Goal: Information Seeking & Learning: Check status

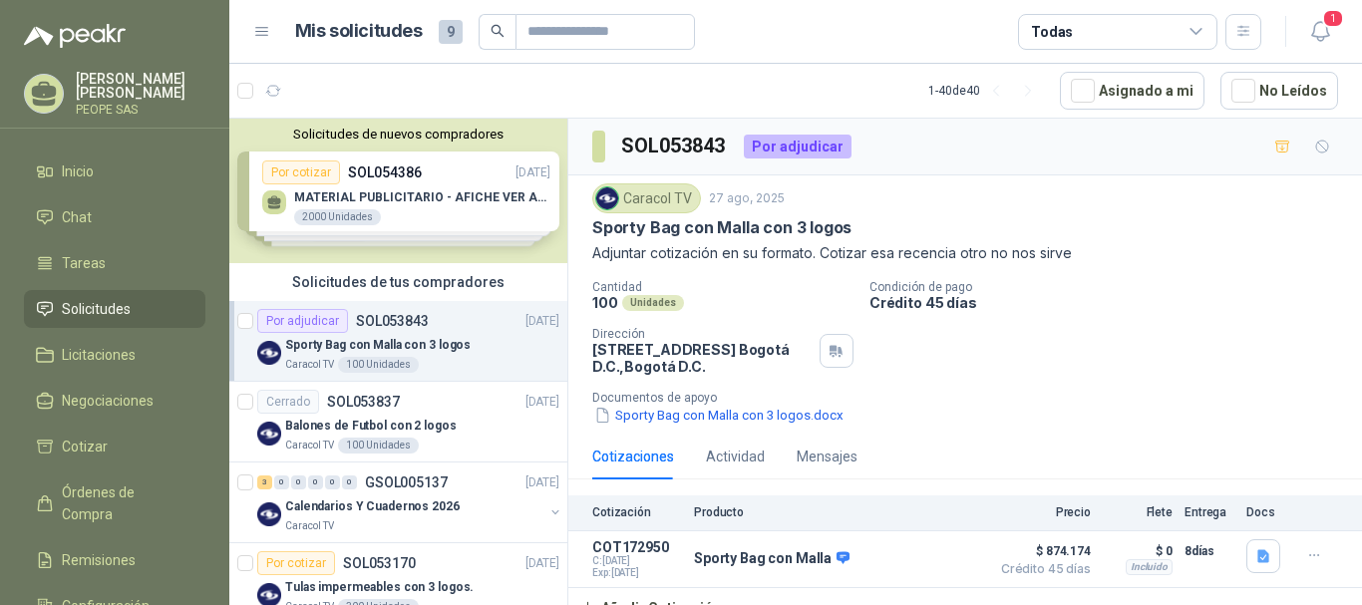
click at [380, 185] on div "Solicitudes de nuevos compradores Por cotizar SOL054386 [DATE] MATERIAL PUBLICI…" at bounding box center [398, 191] width 338 height 145
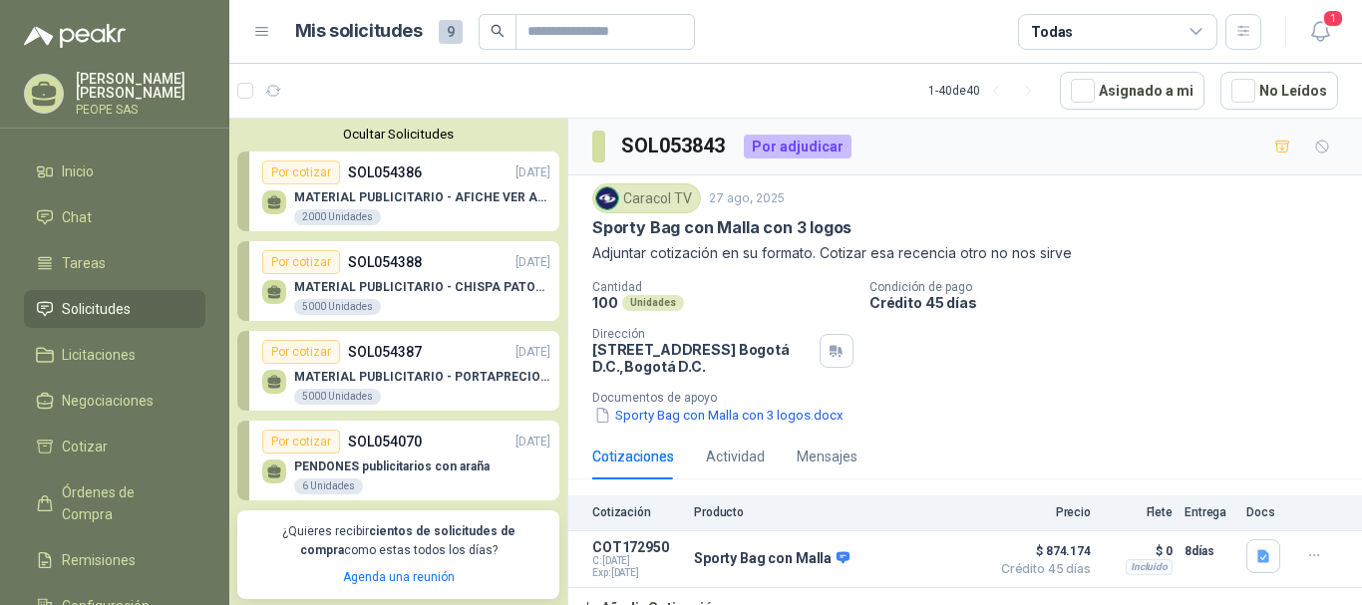
click at [420, 468] on p "PENDONES publicitarios con araña" at bounding box center [391, 467] width 195 height 14
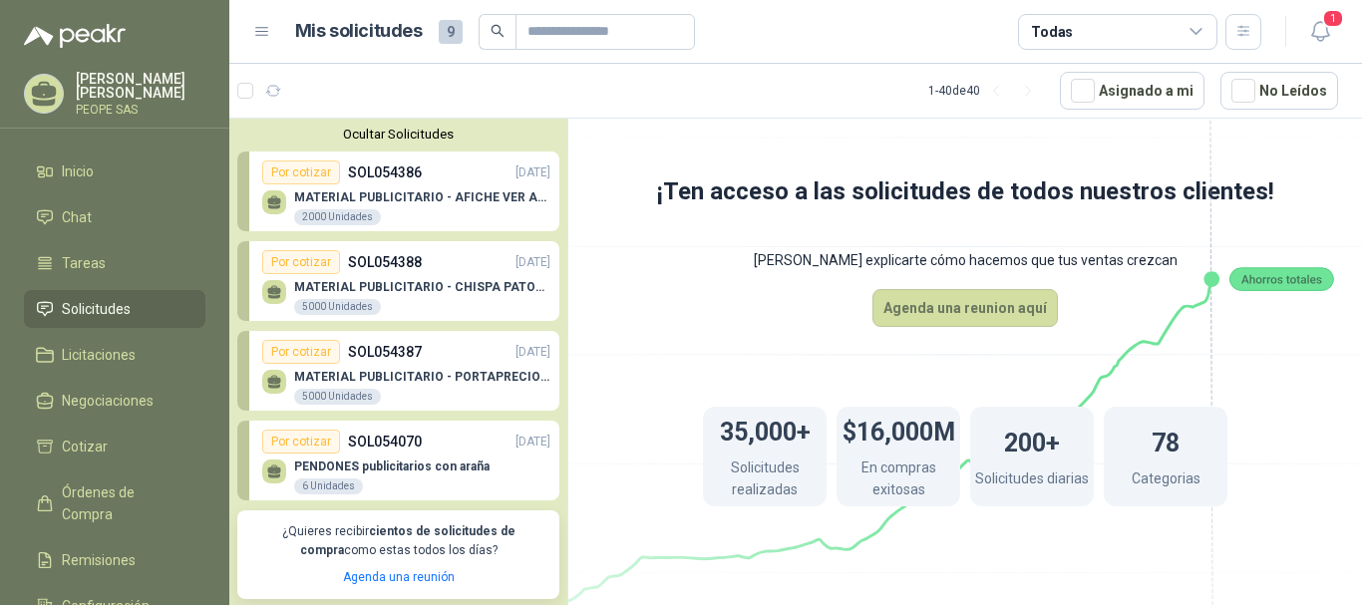
click at [367, 443] on p "SOL054070" at bounding box center [385, 442] width 74 height 22
click at [437, 283] on p "MATERIAL PUBLICITARIO - CHISPA PATOJITO VER ADJUNTO" at bounding box center [422, 287] width 256 height 14
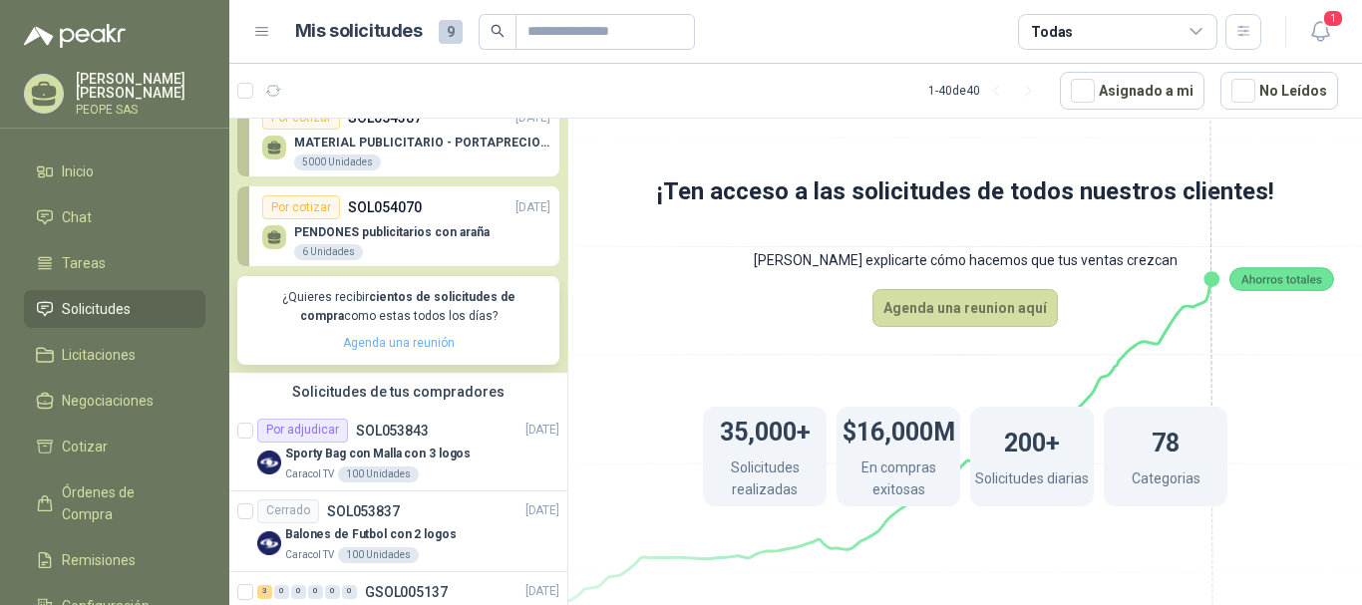
scroll to position [199, 0]
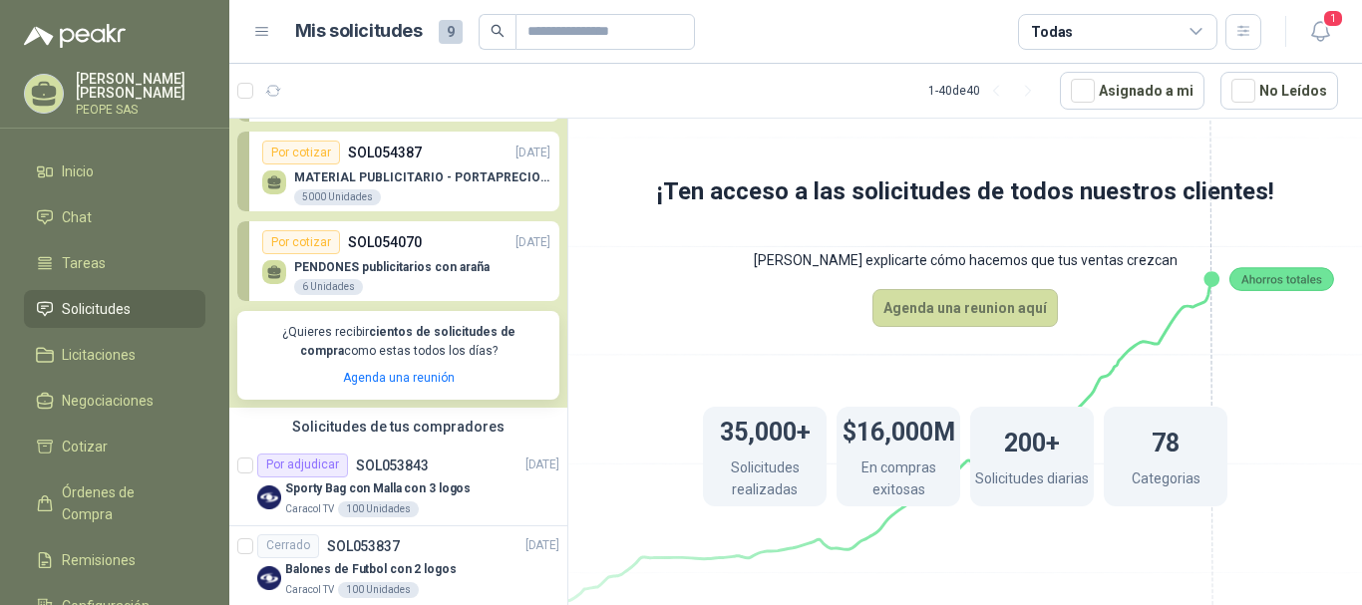
click at [344, 277] on div "PENDONES publicitarios con araña 6 Unidades" at bounding box center [391, 278] width 195 height 36
click at [419, 470] on p "SOL053843" at bounding box center [392, 466] width 73 height 14
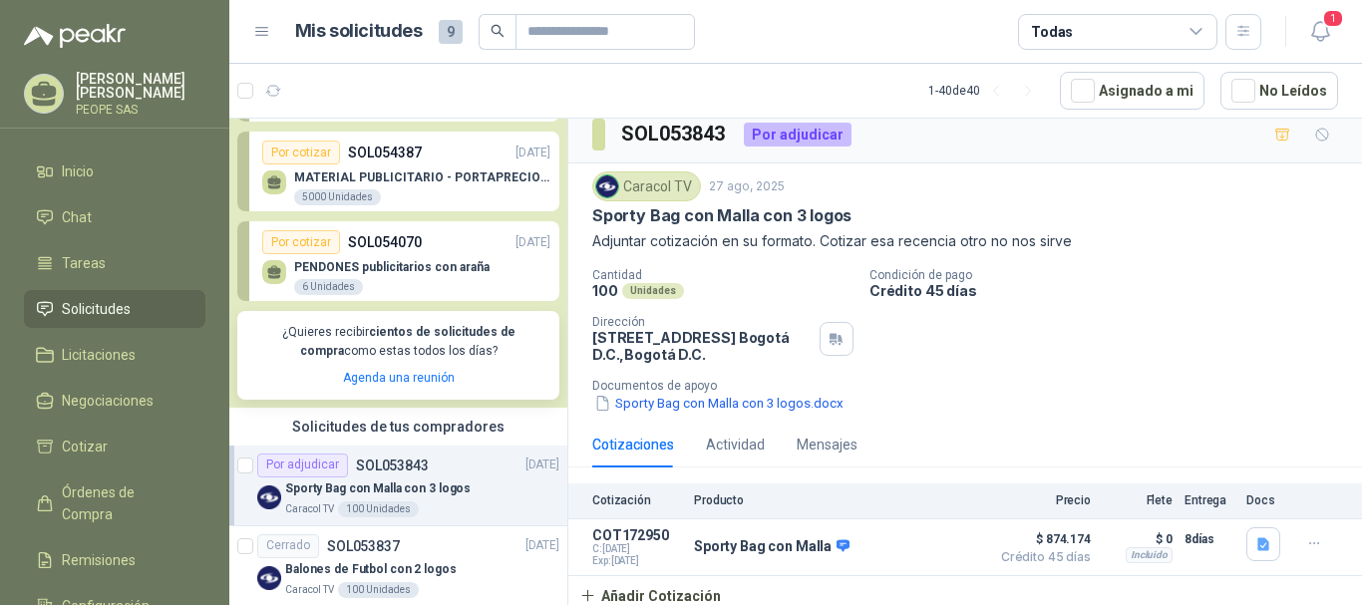
scroll to position [16, 0]
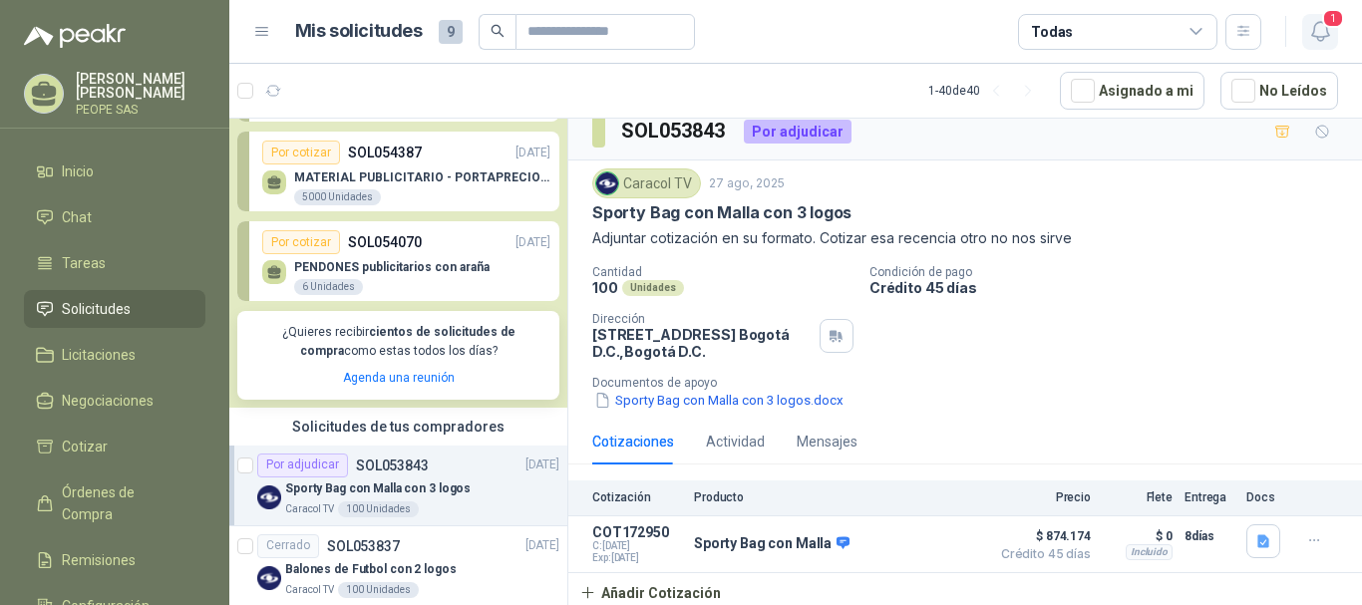
click at [1319, 22] on icon "button" at bounding box center [1320, 31] width 17 height 19
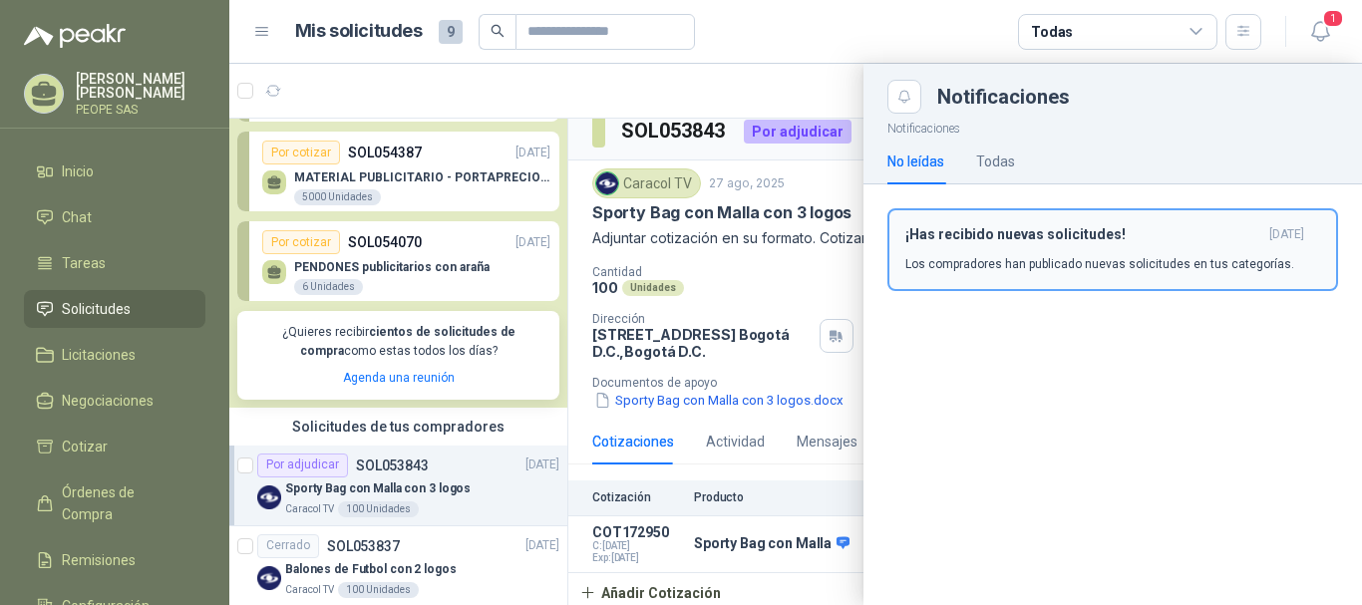
click at [1067, 250] on div "¡Has recibido nuevas solicitudes! [DATE] Los compradores han publicado nuevas s…" at bounding box center [1113, 249] width 415 height 47
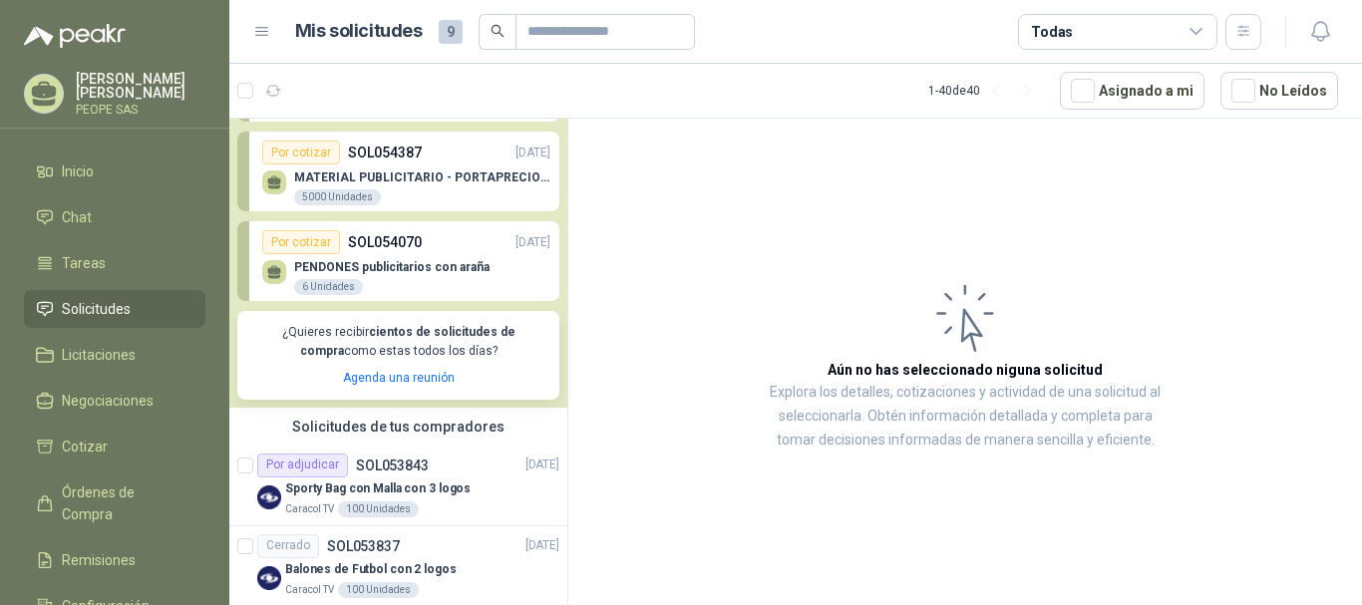
click at [400, 264] on p "PENDONES publicitarios con araña" at bounding box center [391, 267] width 195 height 14
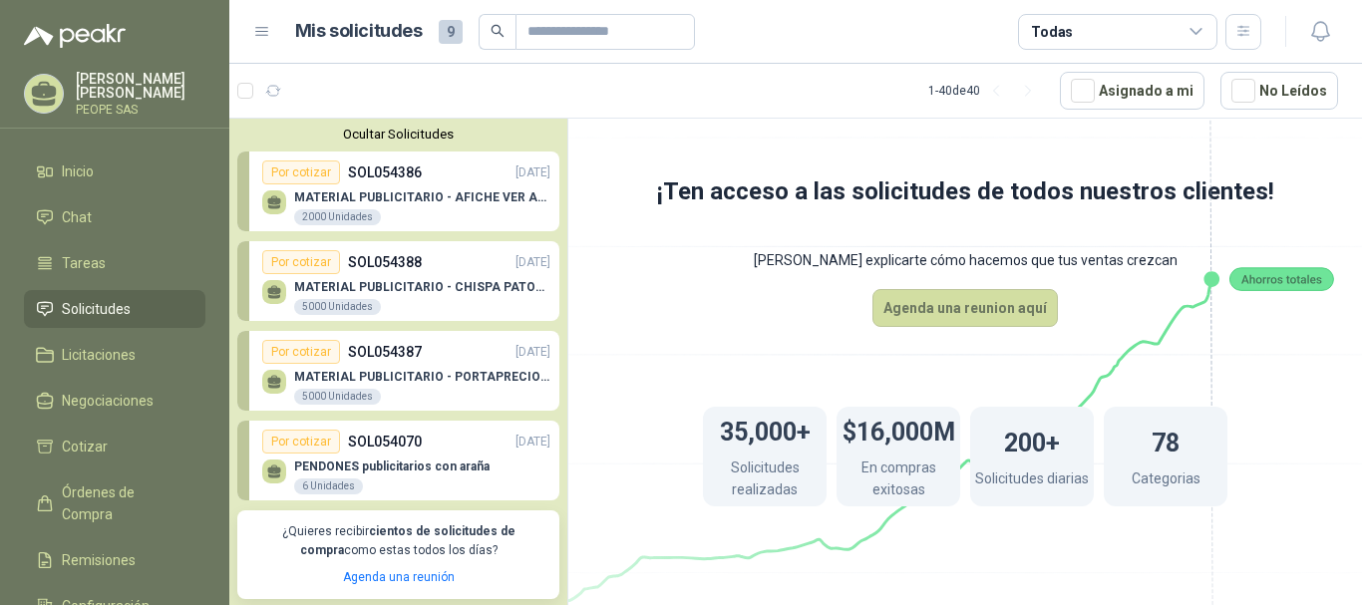
click at [407, 380] on p "MATERIAL PUBLICITARIO - PORTAPRECIOS VER ADJUNTO" at bounding box center [422, 377] width 256 height 14
click at [446, 198] on p "MATERIAL PUBLICITARIO - AFICHE VER ADJUNTO" at bounding box center [422, 198] width 256 height 14
click at [394, 131] on button "Ocultar Solicitudes" at bounding box center [398, 134] width 322 height 15
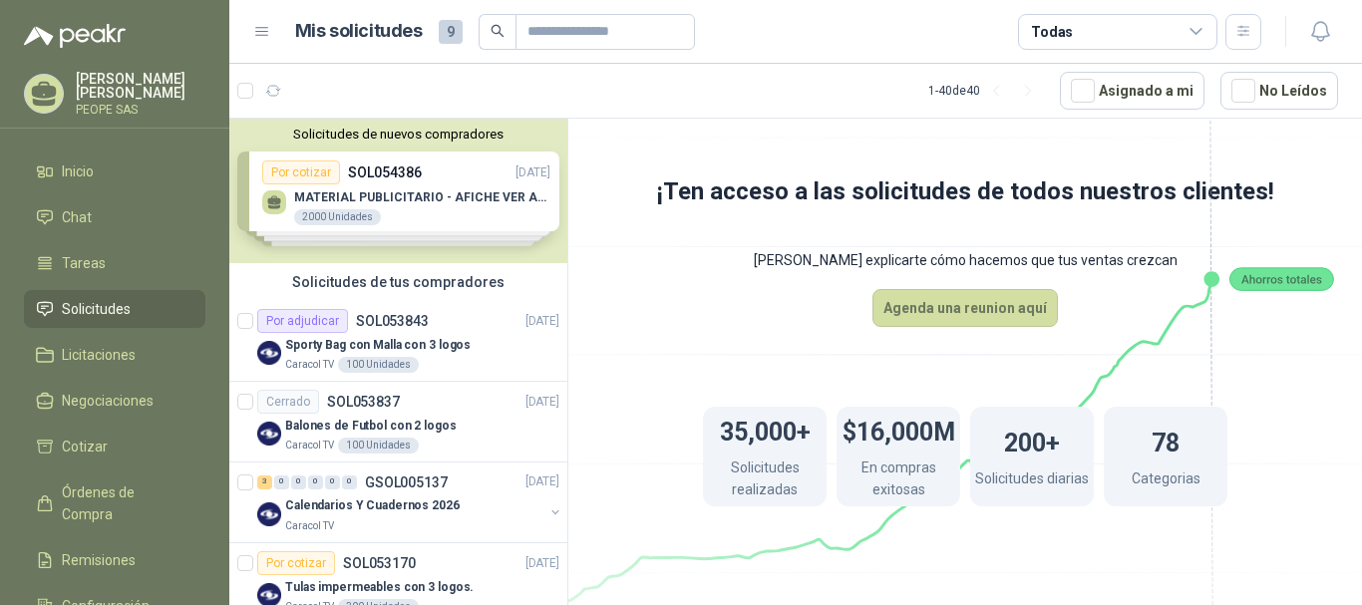
click at [430, 149] on div "Solicitudes de nuevos compradores Por cotizar SOL054386 [DATE] MATERIAL PUBLICI…" at bounding box center [398, 191] width 338 height 145
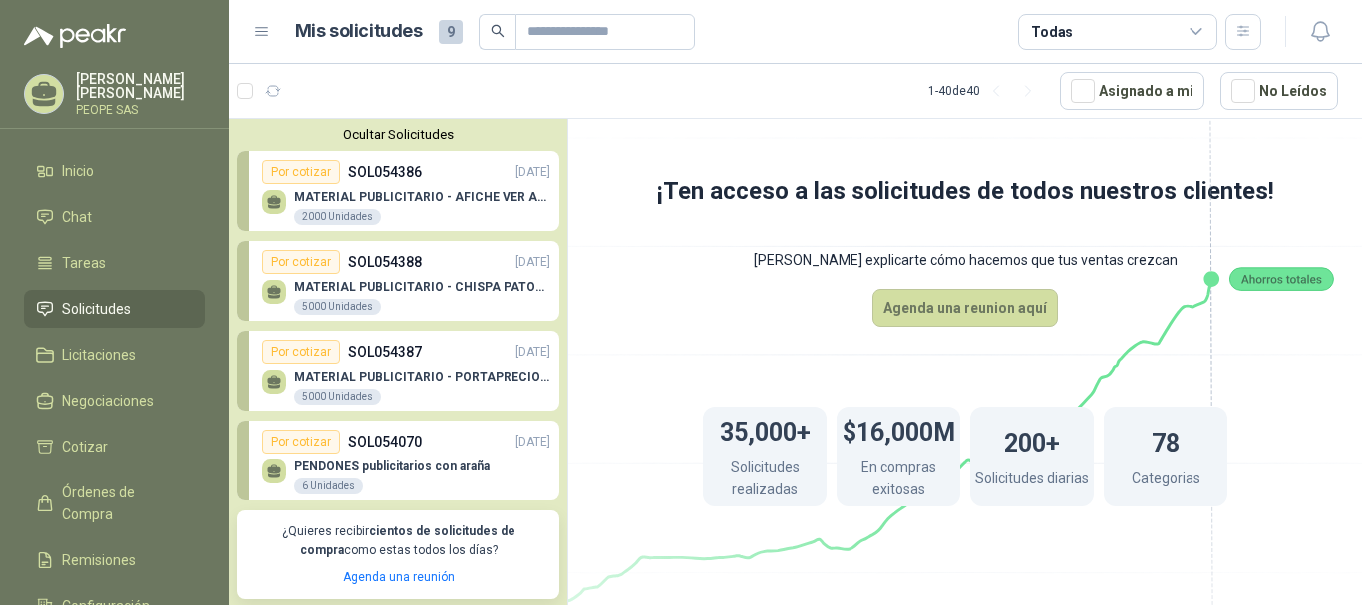
click at [354, 221] on div "2000 Unidades" at bounding box center [337, 217] width 87 height 16
click at [315, 257] on div "Por cotizar" at bounding box center [301, 262] width 78 height 24
click at [305, 180] on div "Por cotizar" at bounding box center [301, 173] width 78 height 24
click at [283, 206] on div at bounding box center [274, 203] width 24 height 24
click at [456, 376] on p "MATERIAL PUBLICITARIO - PORTAPRECIOS VER ADJUNTO" at bounding box center [422, 377] width 256 height 14
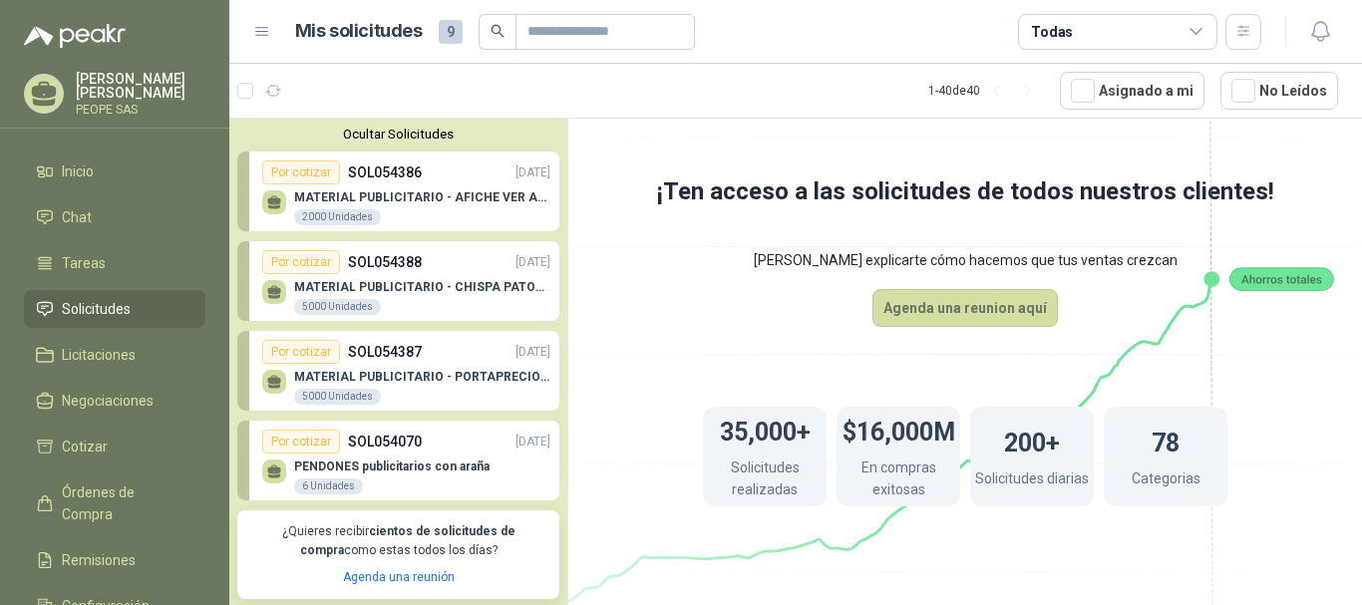
click at [412, 472] on p "PENDONES publicitarios con araña" at bounding box center [391, 467] width 195 height 14
click at [338, 536] on p "¿Quieres recibir cientos de solicitudes de compra como estas todos los días?" at bounding box center [398, 542] width 298 height 38
click at [444, 261] on div "Por cotizar SOL054388 [DATE]" at bounding box center [406, 262] width 288 height 24
click at [440, 272] on div "Por cotizar SOL054388 [DATE]" at bounding box center [406, 262] width 288 height 24
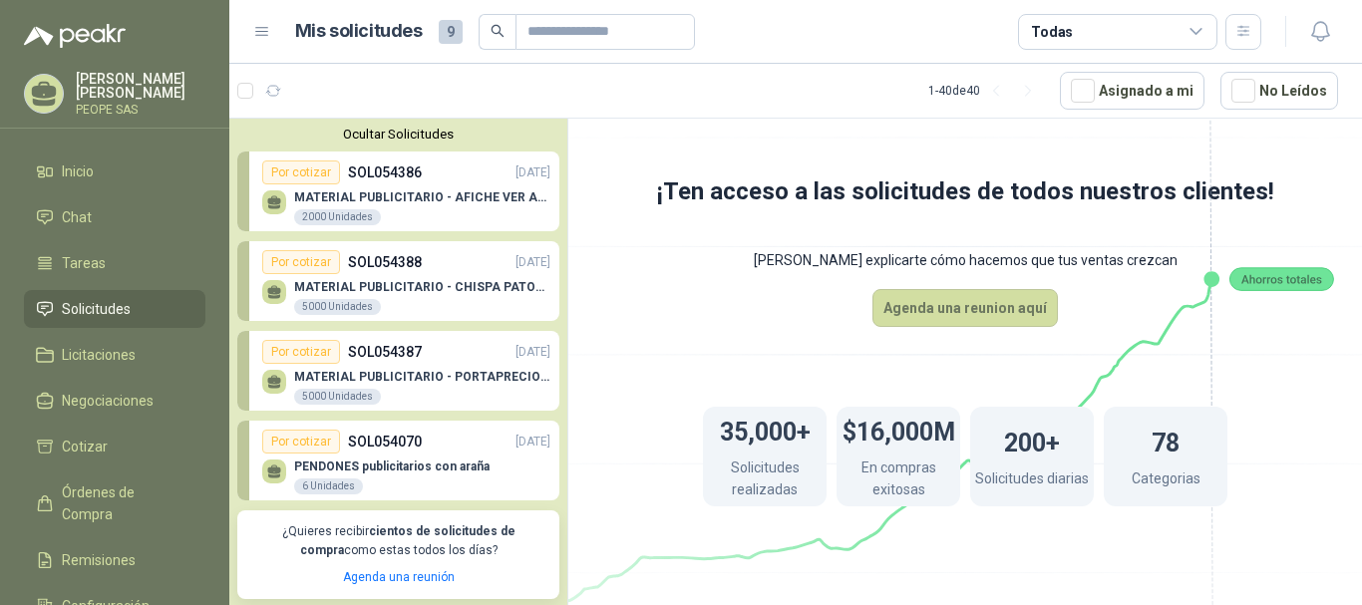
click at [440, 272] on div "Por cotizar SOL054388 [DATE]" at bounding box center [406, 262] width 288 height 24
click at [422, 193] on p "MATERIAL PUBLICITARIO - AFICHE VER ADJUNTO" at bounding box center [422, 198] width 256 height 14
click at [422, 192] on p "MATERIAL PUBLICITARIO - AFICHE VER ADJUNTO" at bounding box center [422, 198] width 256 height 14
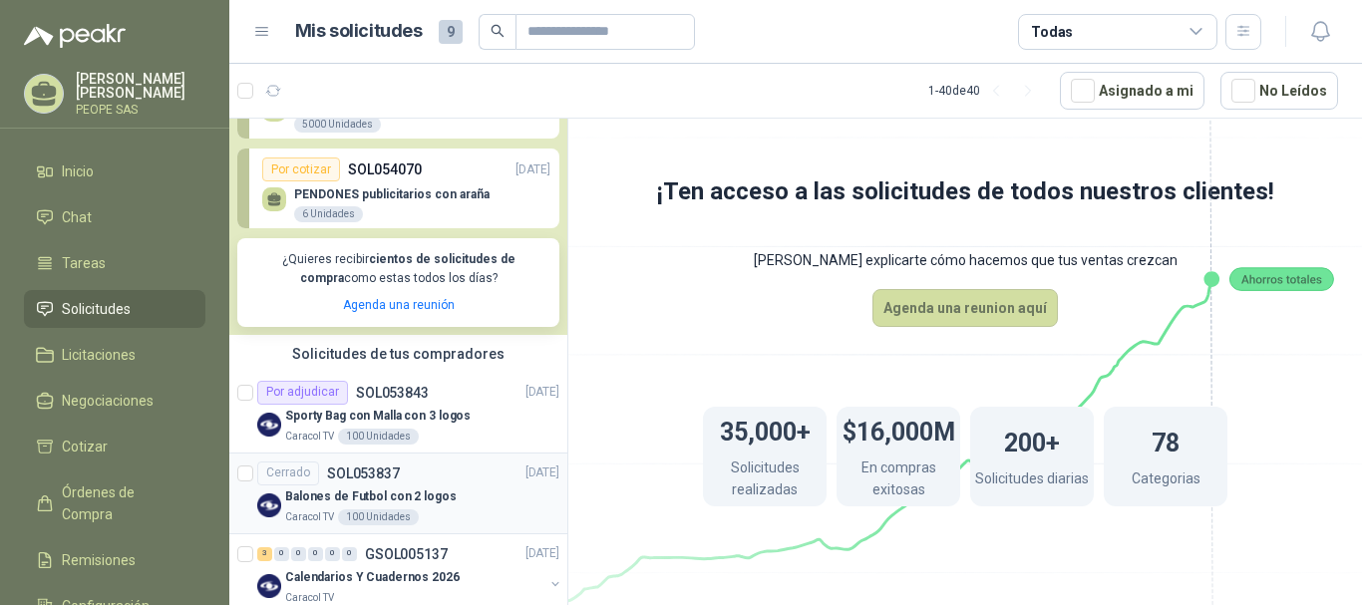
scroll to position [299, 0]
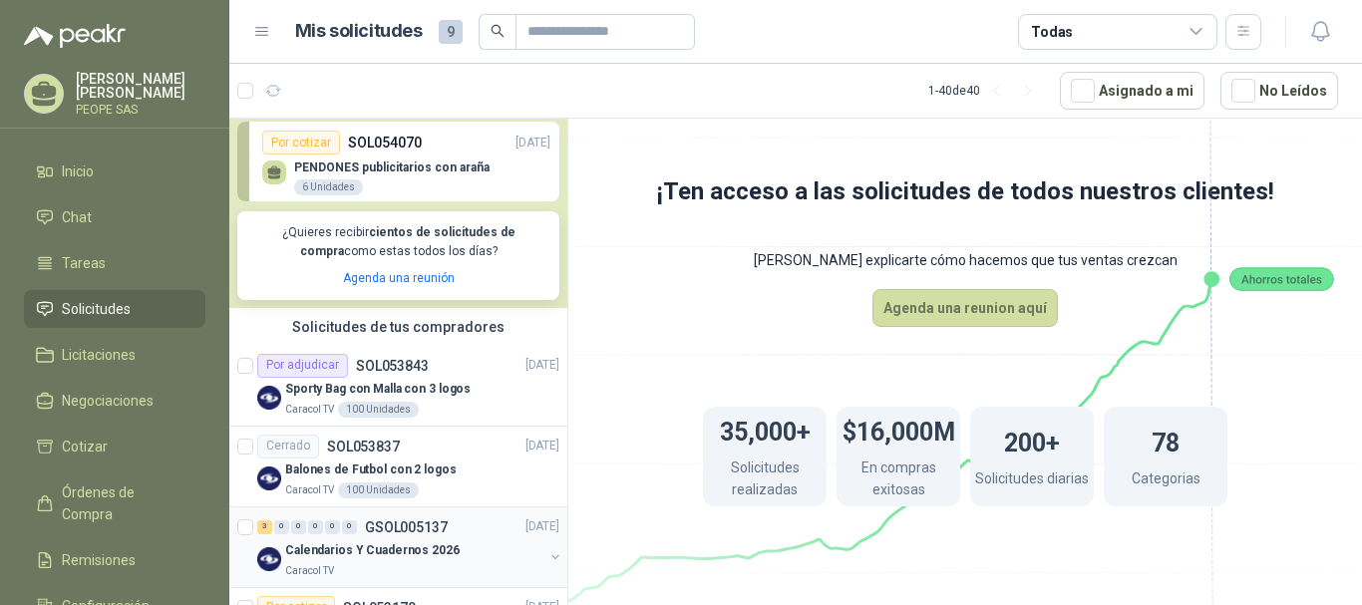
click at [427, 540] on div "Calendarios Y Cuadernos 2026" at bounding box center [414, 552] width 258 height 24
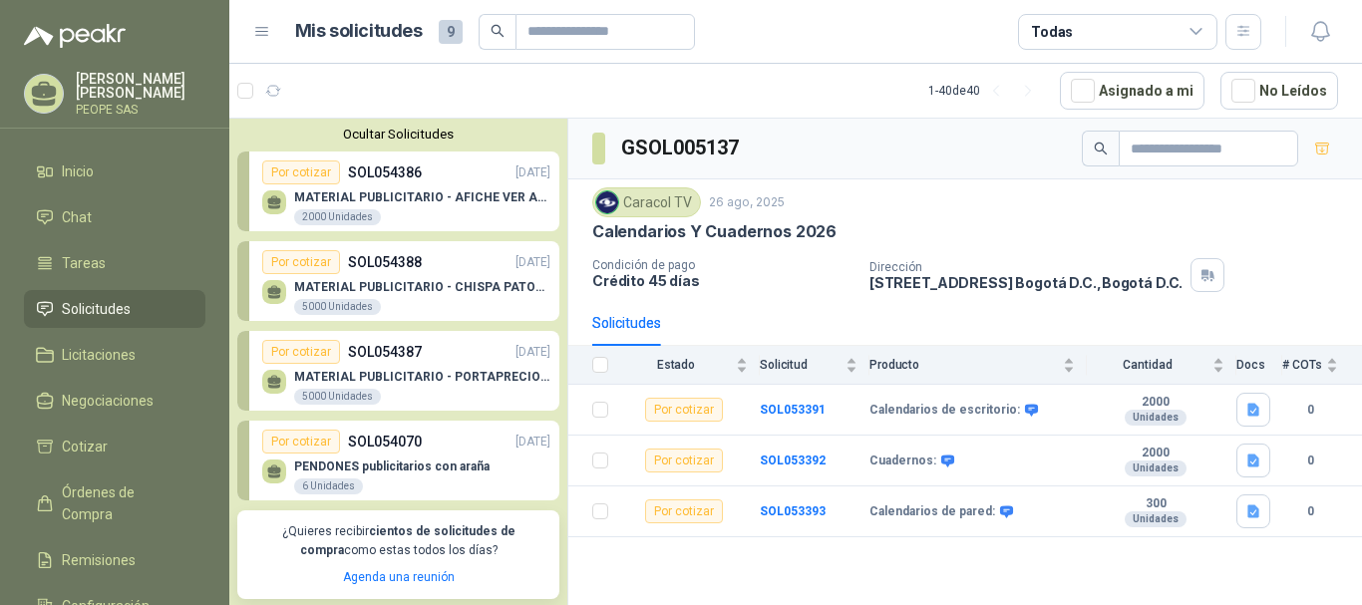
click at [405, 390] on div "MATERIAL PUBLICITARIO - PORTAPRECIOS VER ADJUNTO 5000 Unidades" at bounding box center [422, 388] width 256 height 36
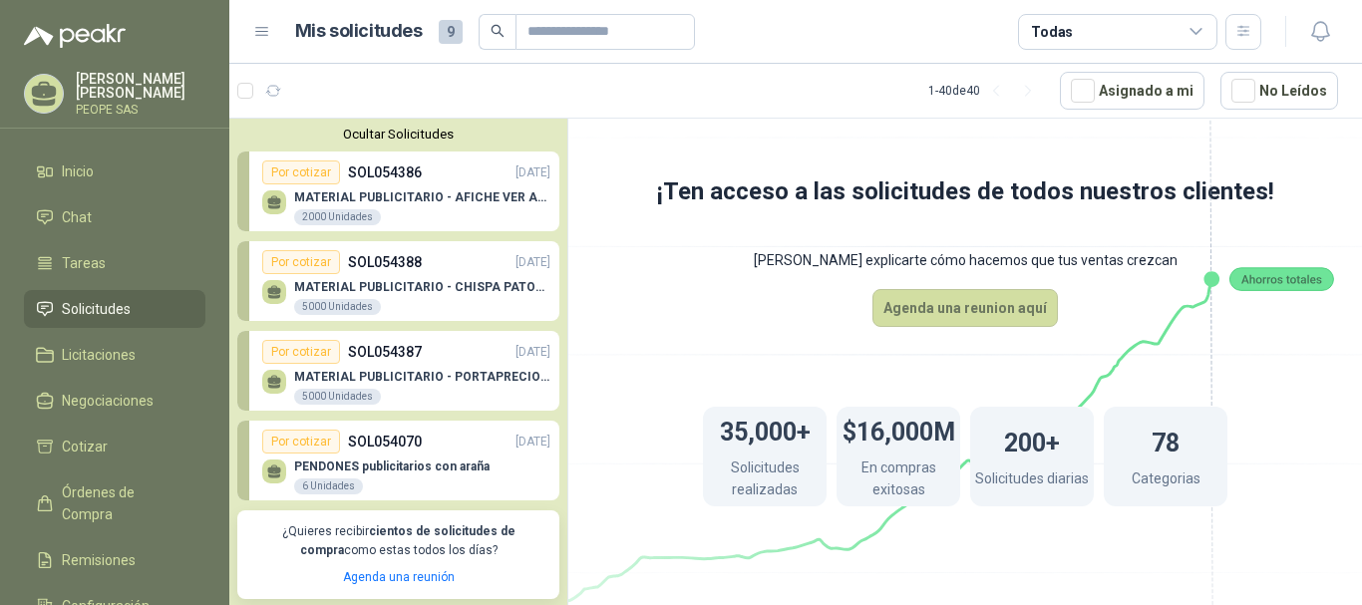
click at [405, 390] on div "MATERIAL PUBLICITARIO - PORTAPRECIOS VER ADJUNTO 5000 Unidades" at bounding box center [422, 388] width 256 height 36
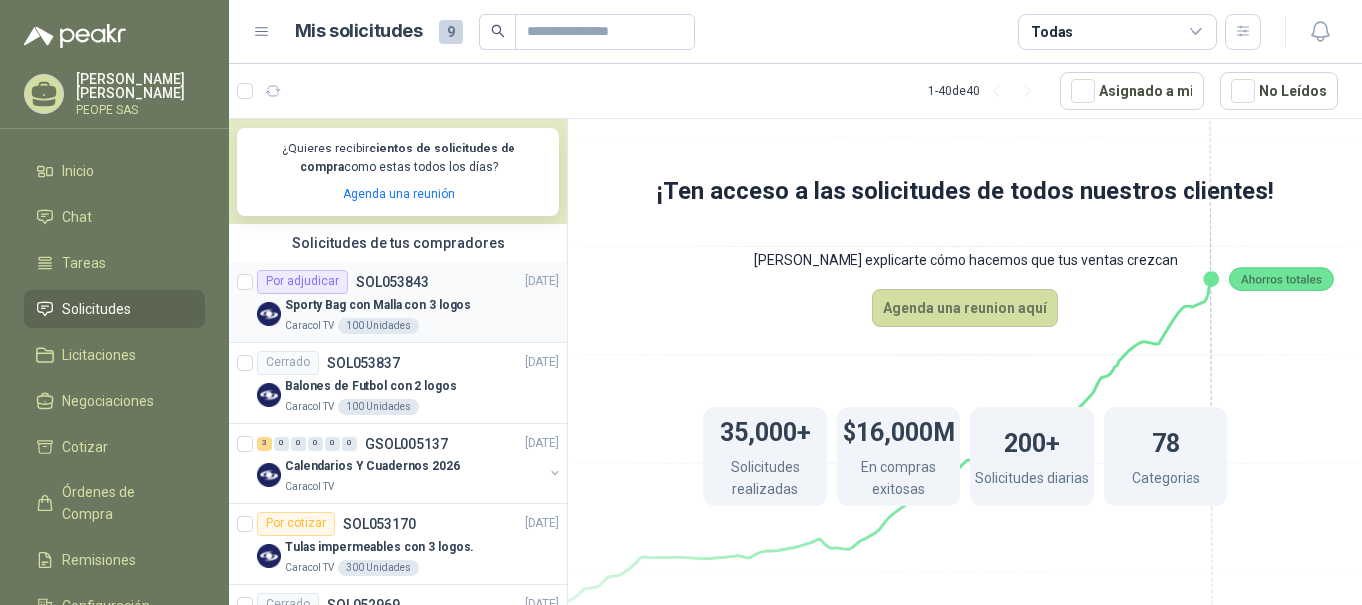
scroll to position [598, 0]
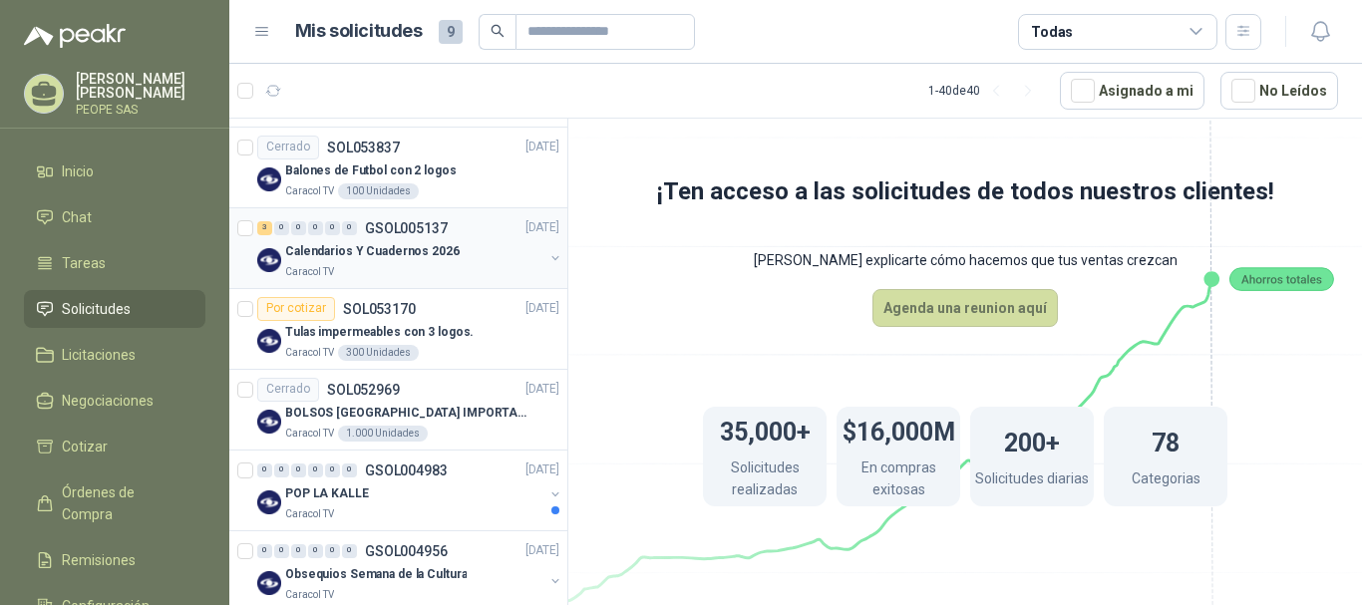
click at [423, 254] on p "Calendarios Y Cuadernos 2026" at bounding box center [372, 251] width 175 height 19
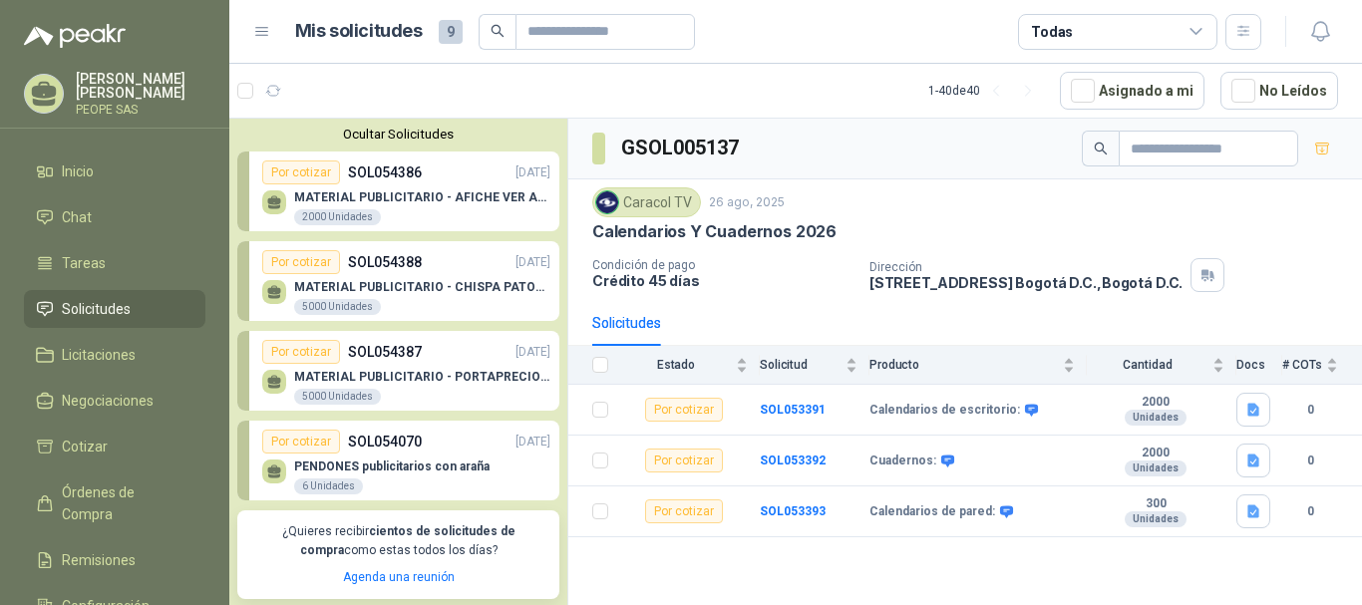
click at [418, 265] on p "SOL054388" at bounding box center [385, 262] width 74 height 22
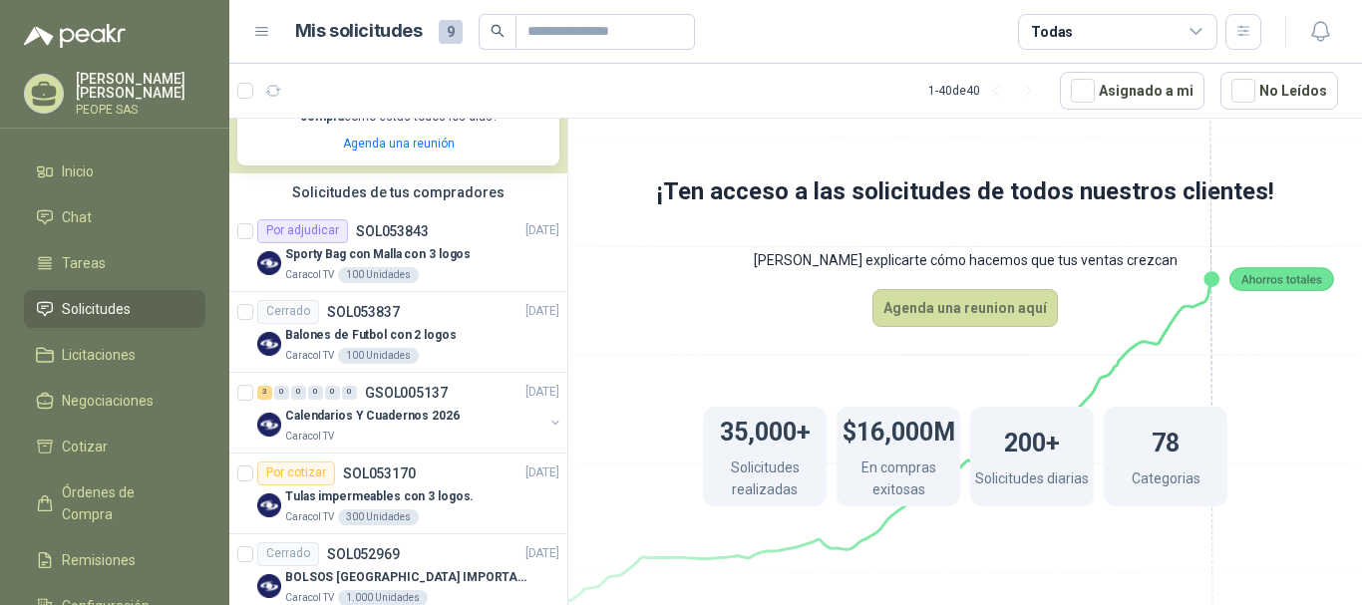
scroll to position [499, 0]
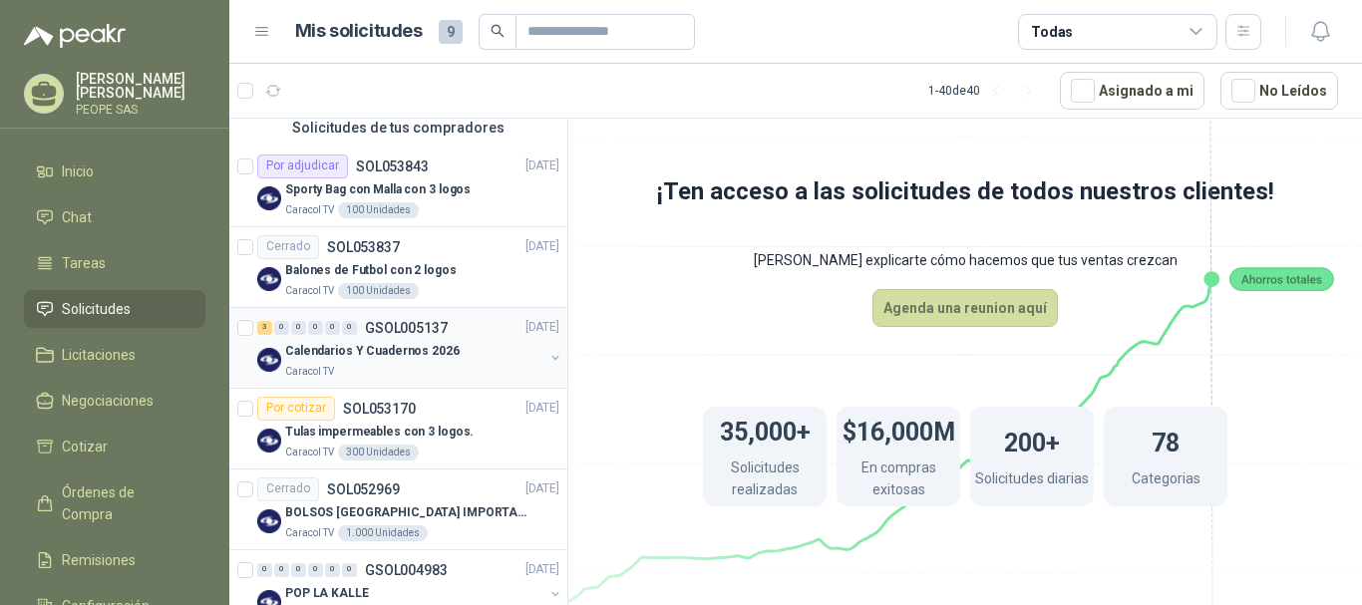
click at [383, 356] on p "Calendarios Y Cuadernos 2026" at bounding box center [372, 351] width 175 height 19
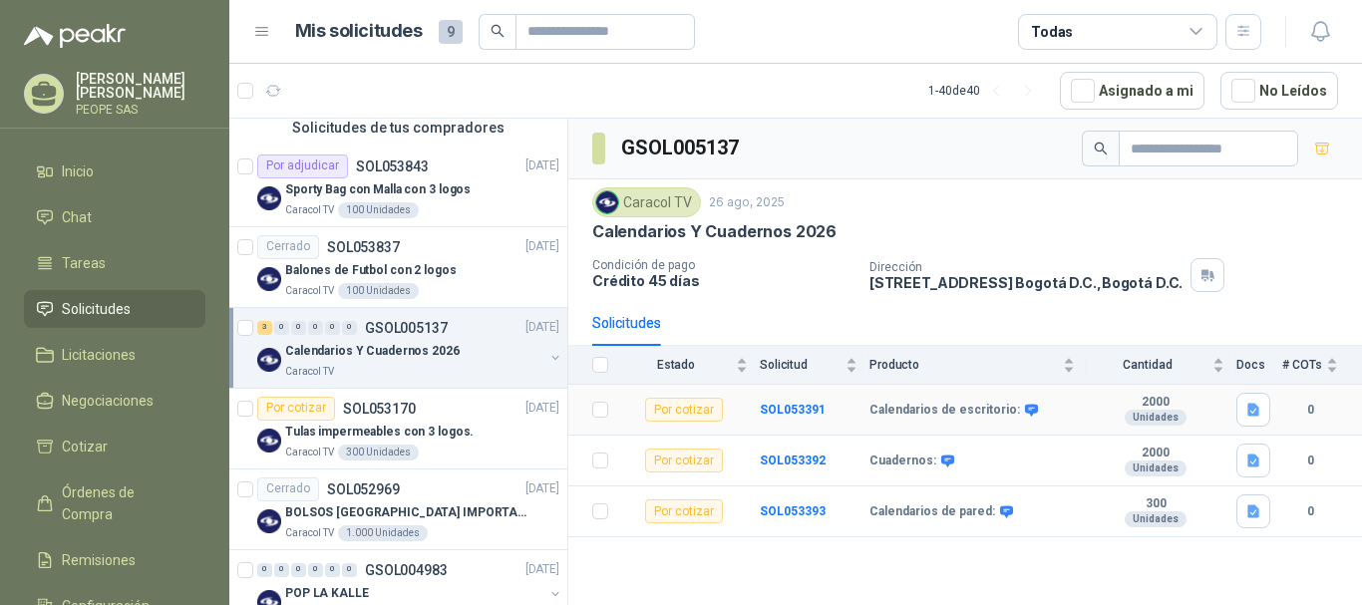
click at [691, 410] on div "Por cotizar" at bounding box center [684, 410] width 78 height 24
click at [798, 411] on b "SOL053391" at bounding box center [793, 410] width 66 height 14
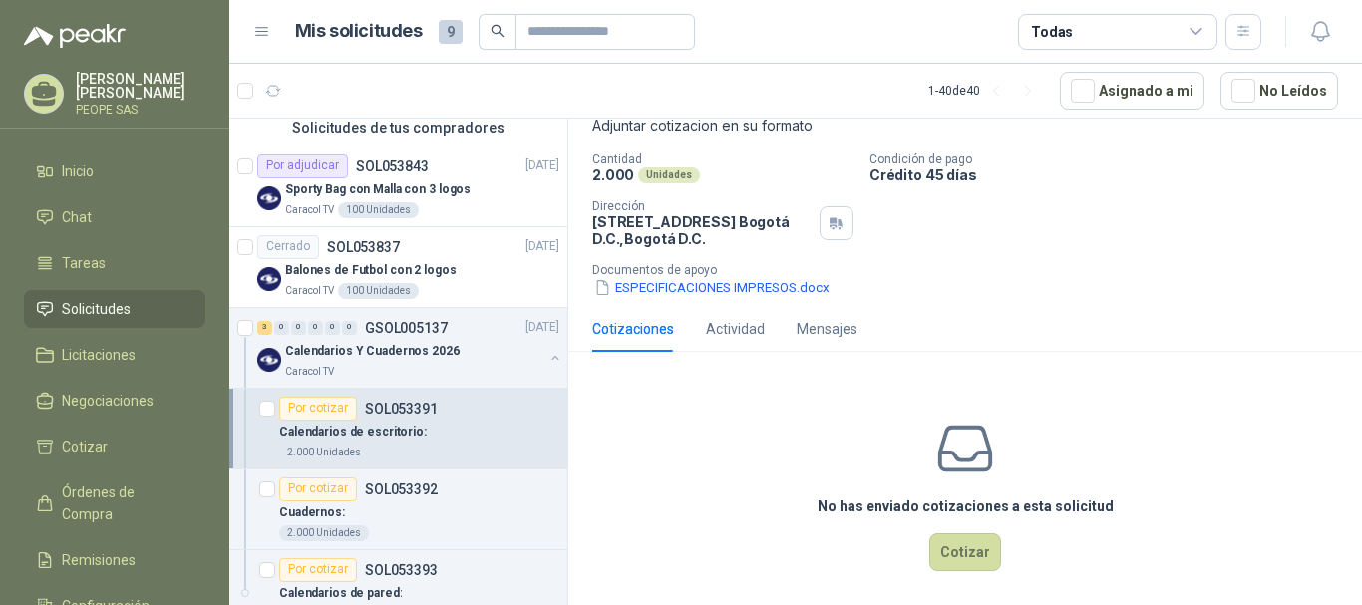
scroll to position [138, 0]
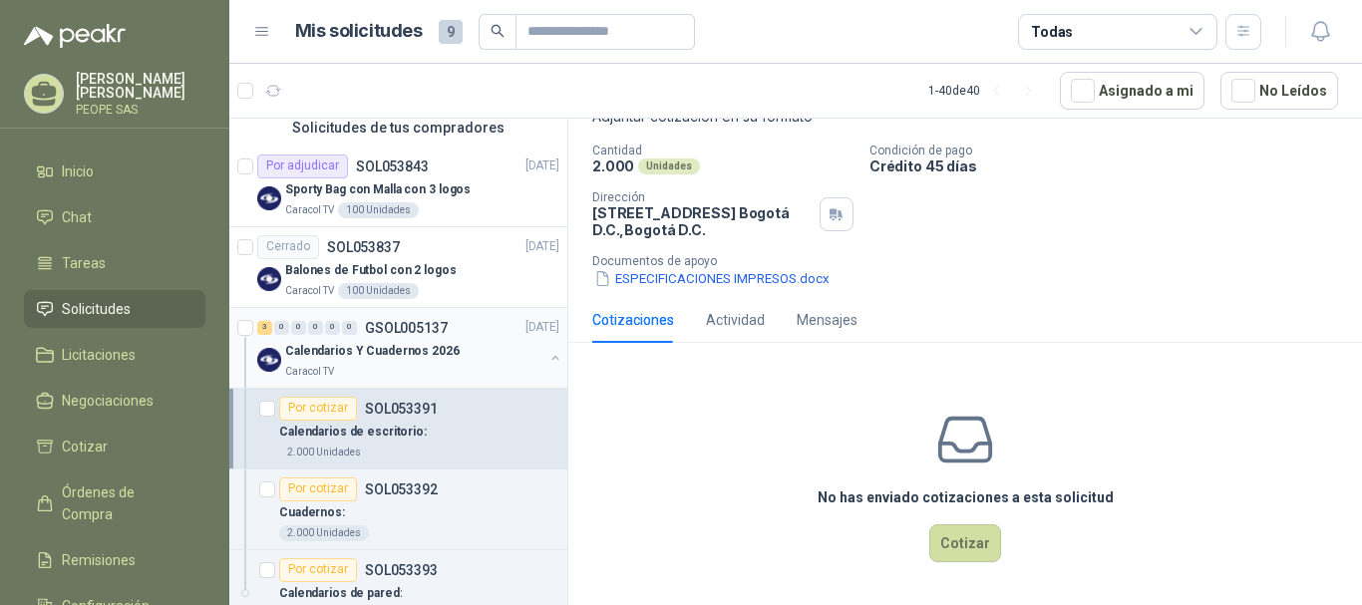
click at [423, 351] on p "Calendarios Y Cuadernos 2026" at bounding box center [372, 351] width 175 height 19
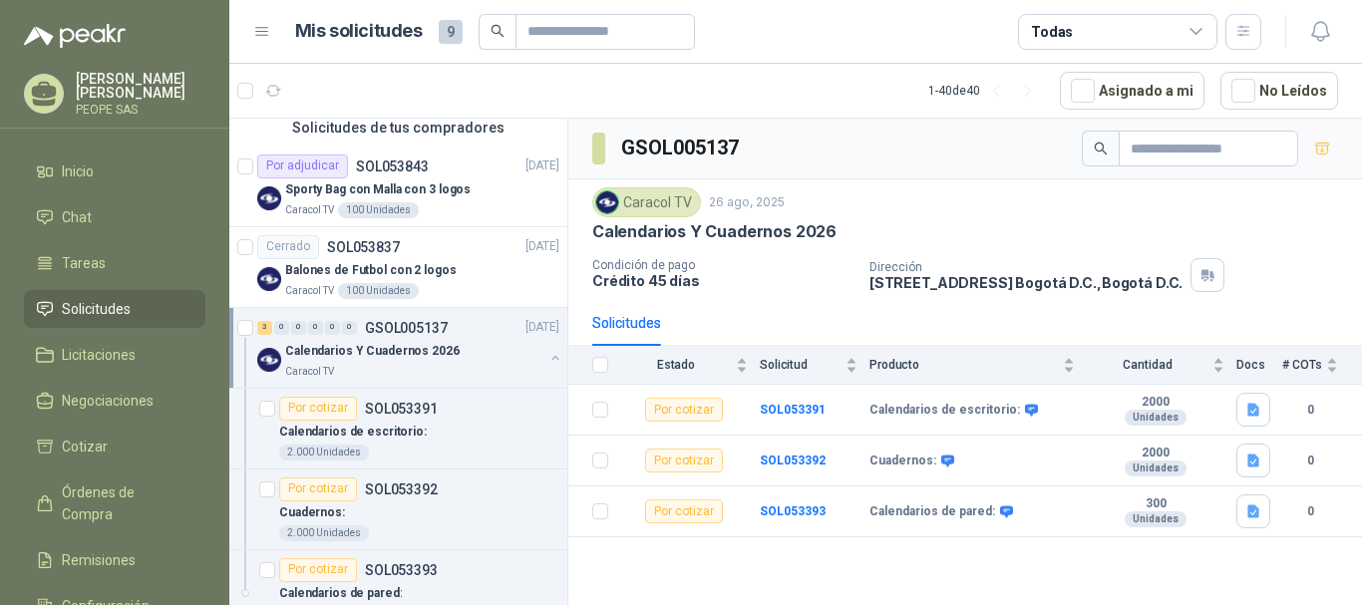
click at [548, 356] on button "button" at bounding box center [556, 358] width 16 height 16
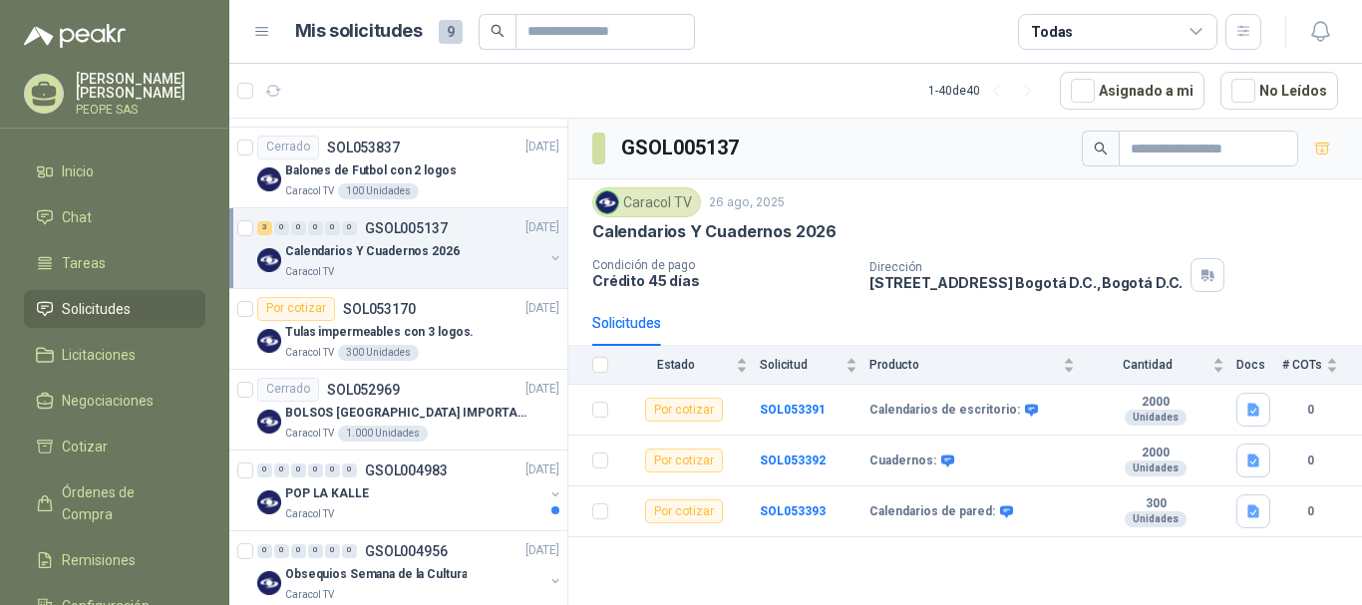
scroll to position [499, 0]
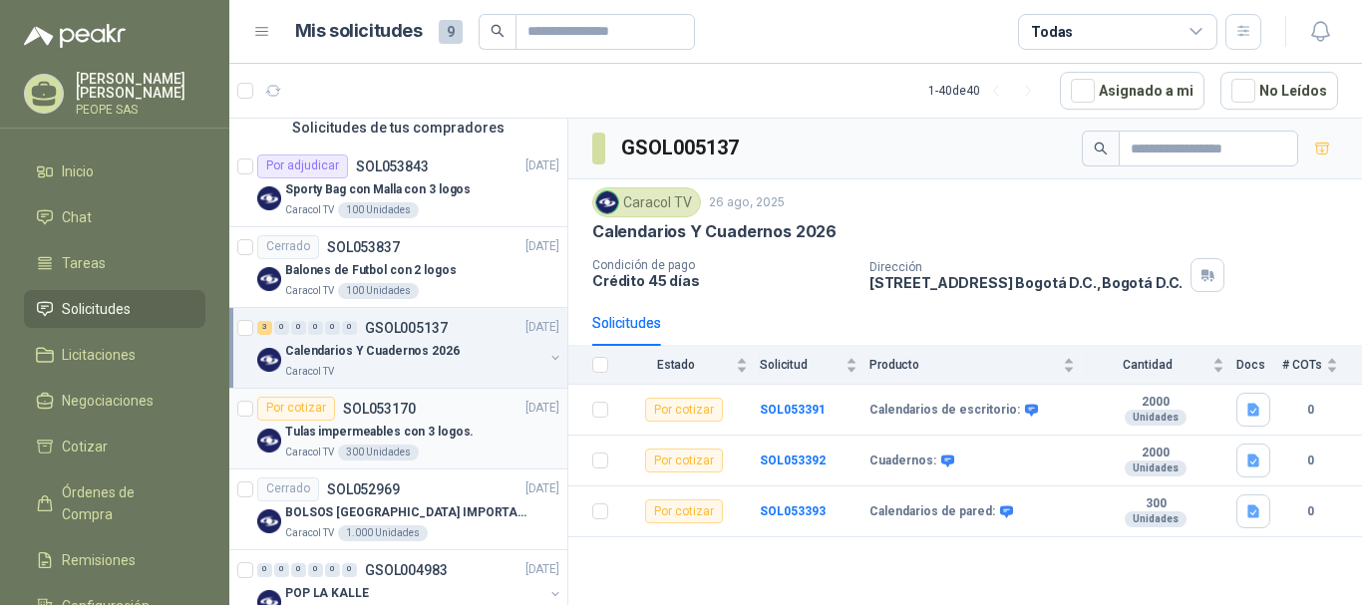
click at [427, 406] on div "Por cotizar SOL053170 [DATE]" at bounding box center [408, 409] width 302 height 24
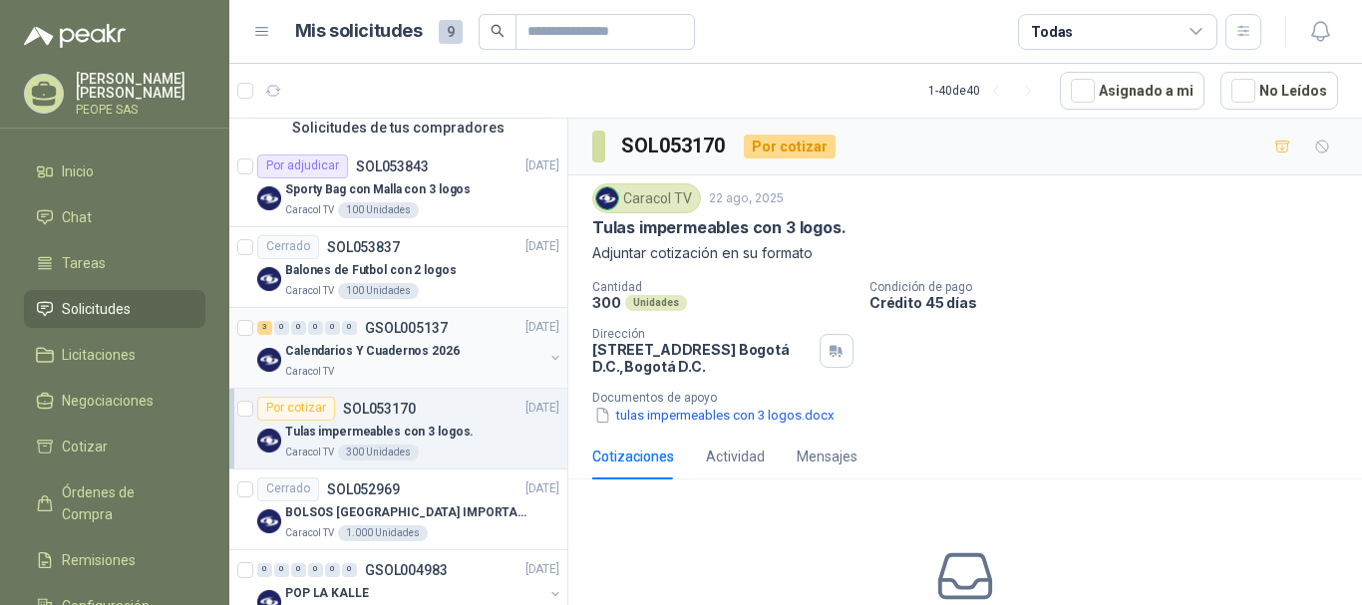
click at [421, 363] on div "Calendarios Y Cuadernos 2026" at bounding box center [414, 352] width 258 height 24
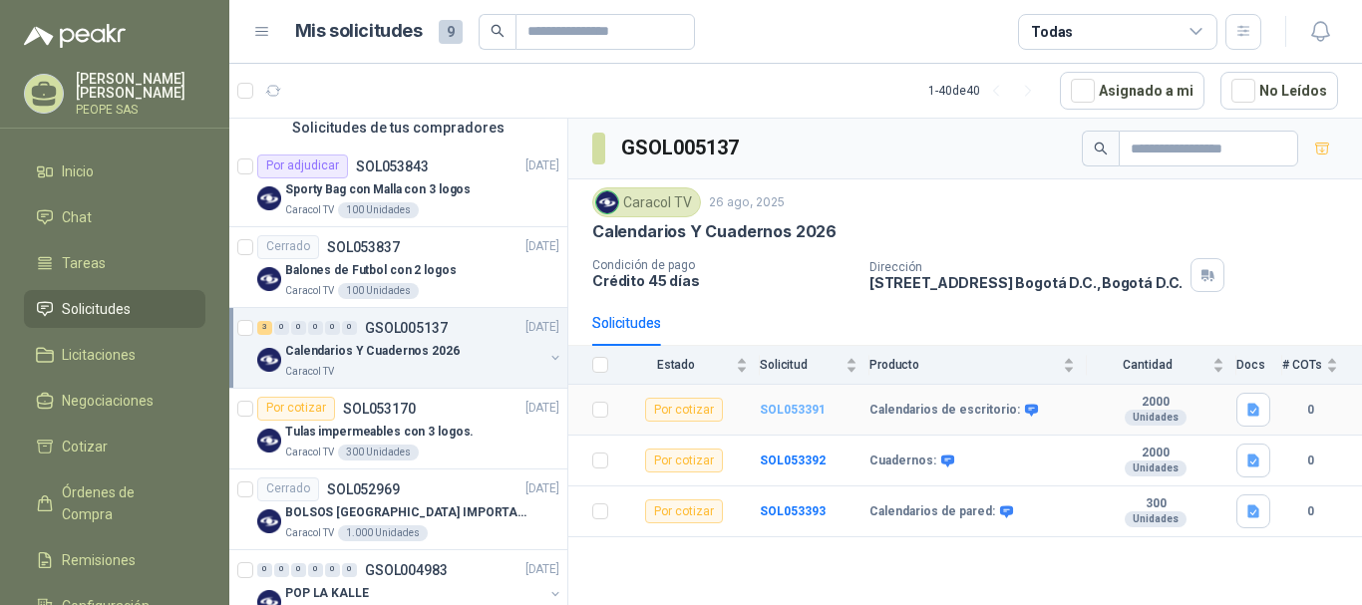
click at [788, 404] on b "SOL053391" at bounding box center [793, 410] width 66 height 14
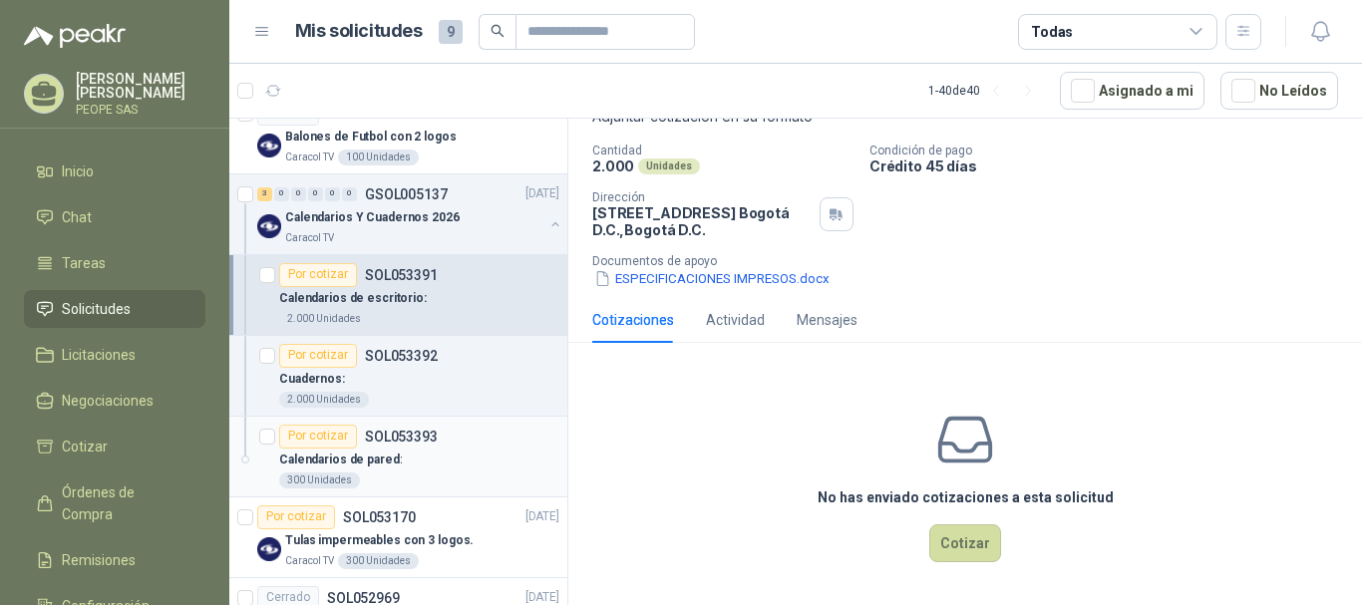
scroll to position [598, 0]
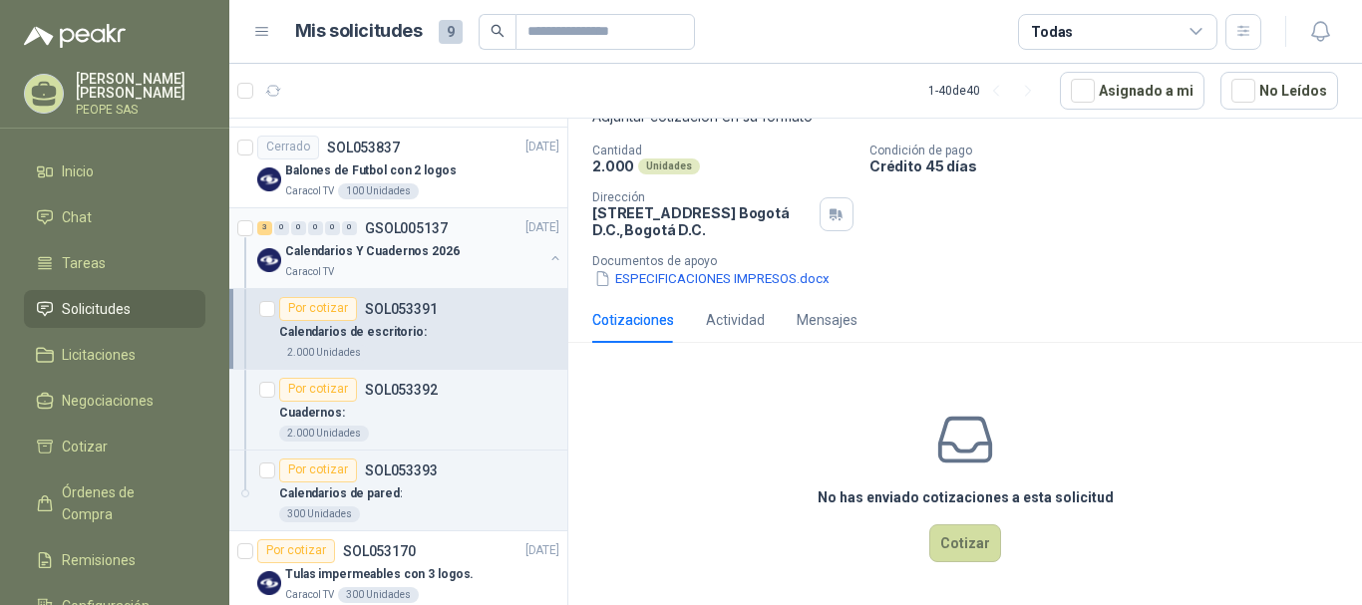
click at [411, 255] on p "Calendarios Y Cuadernos 2026" at bounding box center [372, 251] width 175 height 19
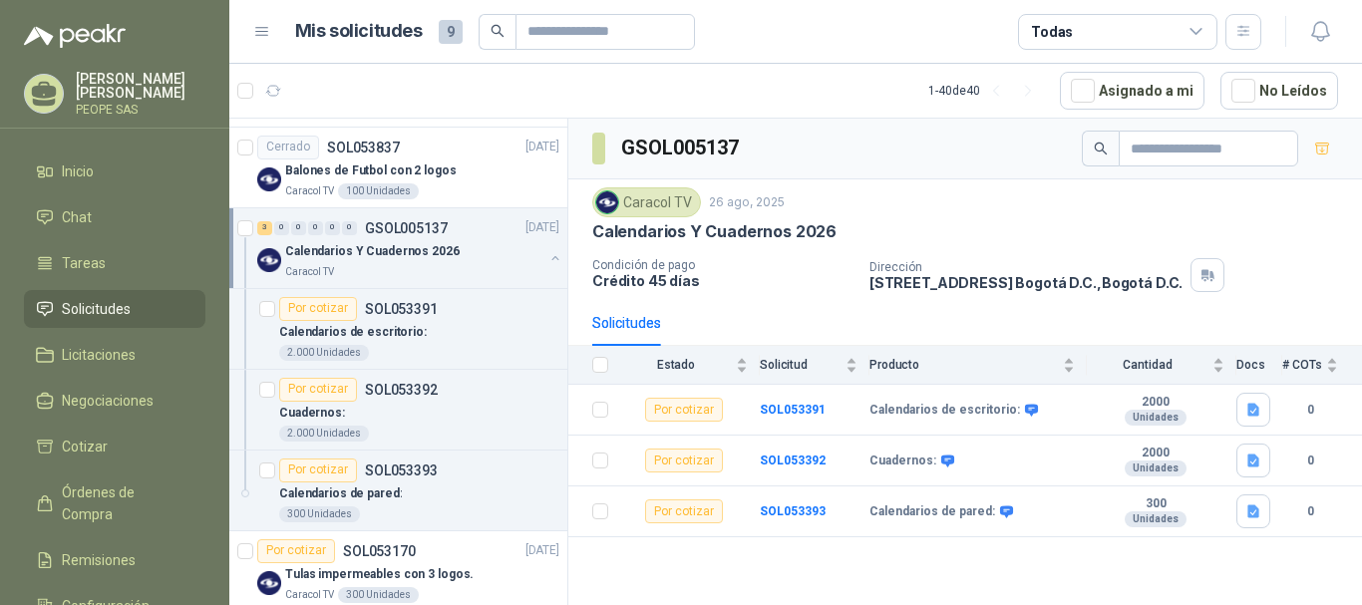
click at [548, 257] on button "button" at bounding box center [556, 258] width 16 height 16
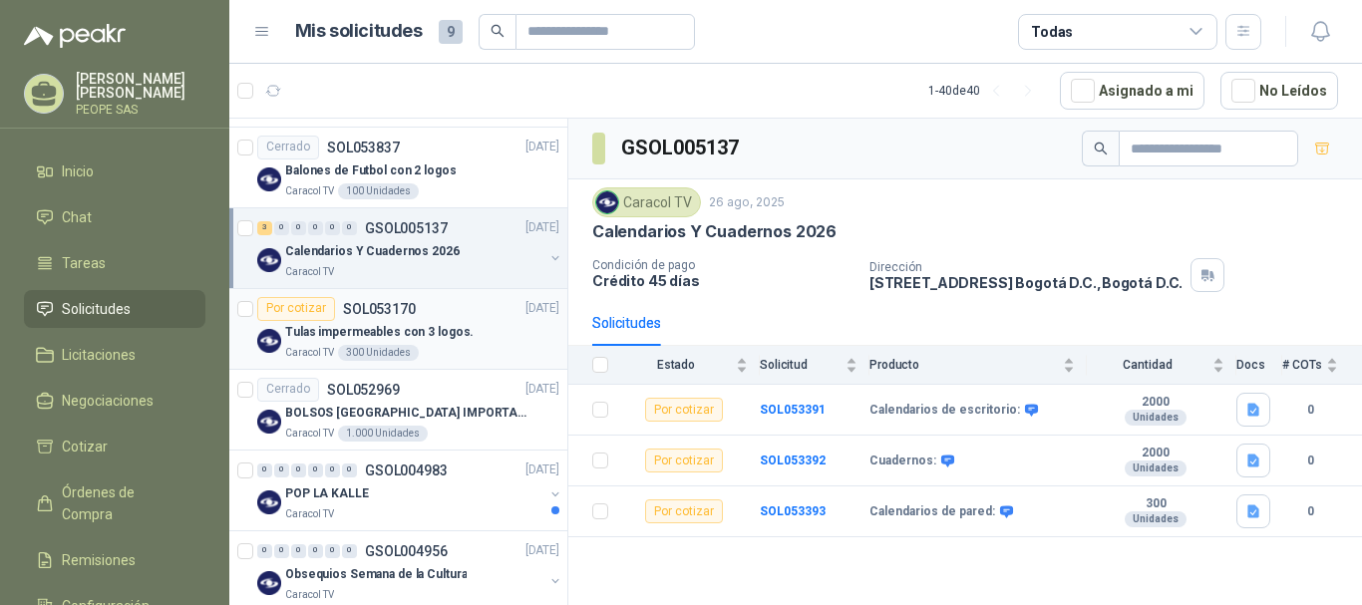
click at [409, 320] on div "Por cotizar SOL053170" at bounding box center [336, 309] width 159 height 24
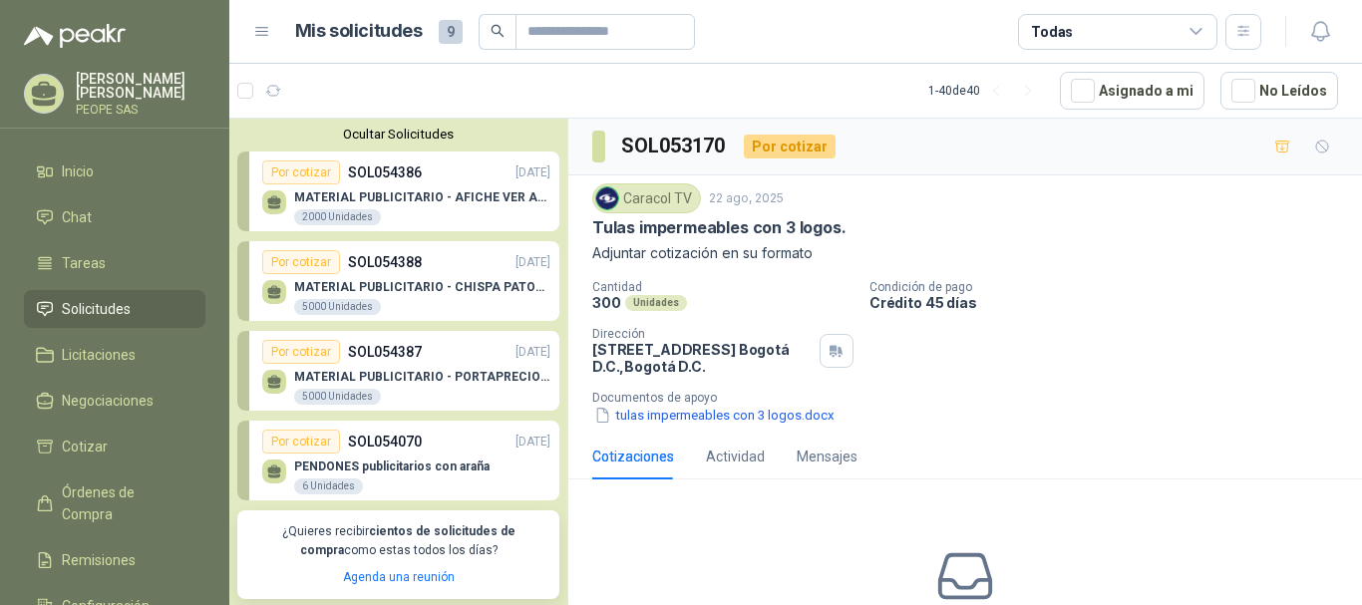
click at [1034, 292] on p "Condición de pago" at bounding box center [1112, 287] width 485 height 14
click at [481, 174] on div "Por cotizar SOL054386 [DATE]" at bounding box center [406, 173] width 288 height 24
click at [432, 131] on button "Ocultar Solicitudes" at bounding box center [398, 134] width 322 height 15
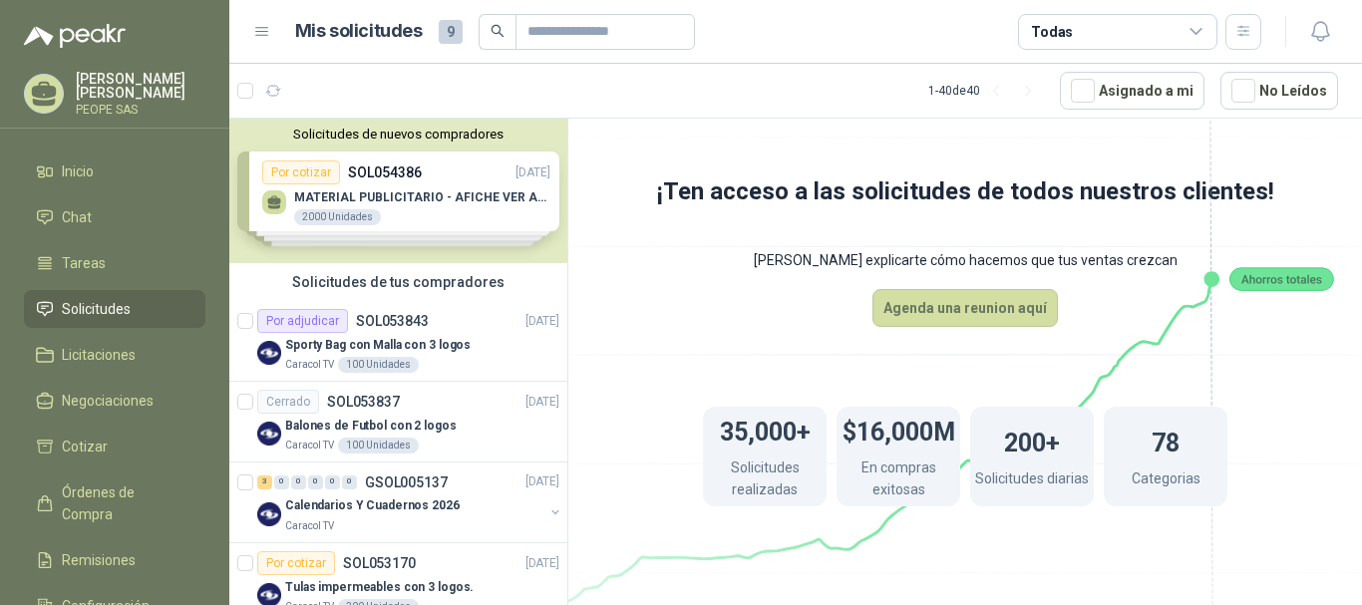
scroll to position [100, 0]
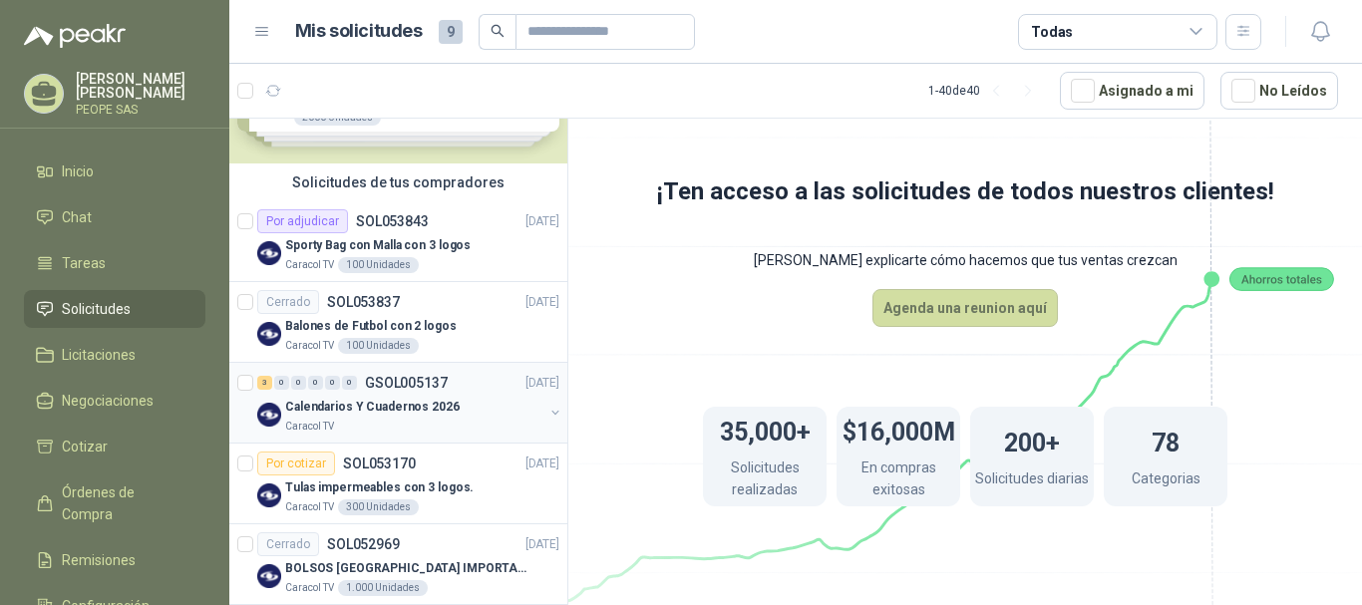
click at [380, 398] on p "Calendarios Y Cuadernos 2026" at bounding box center [372, 407] width 175 height 19
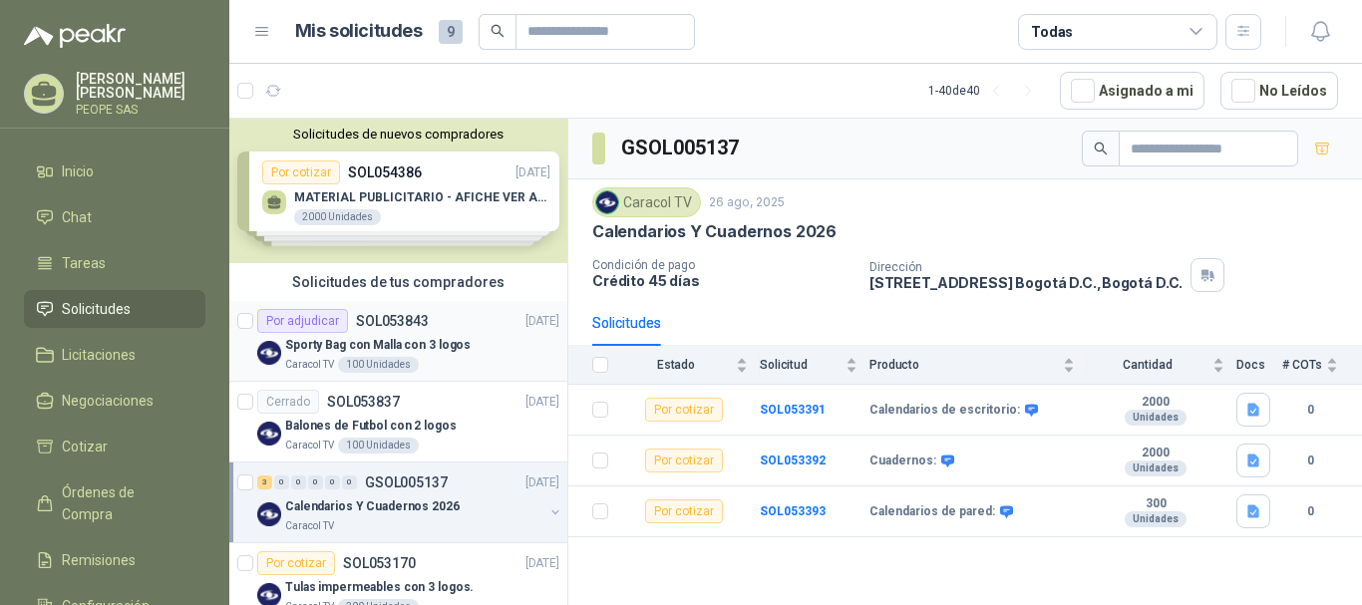
click at [427, 321] on div "Por adjudicar SOL053843 [DATE]" at bounding box center [408, 321] width 302 height 24
